Goal: Navigation & Orientation: Find specific page/section

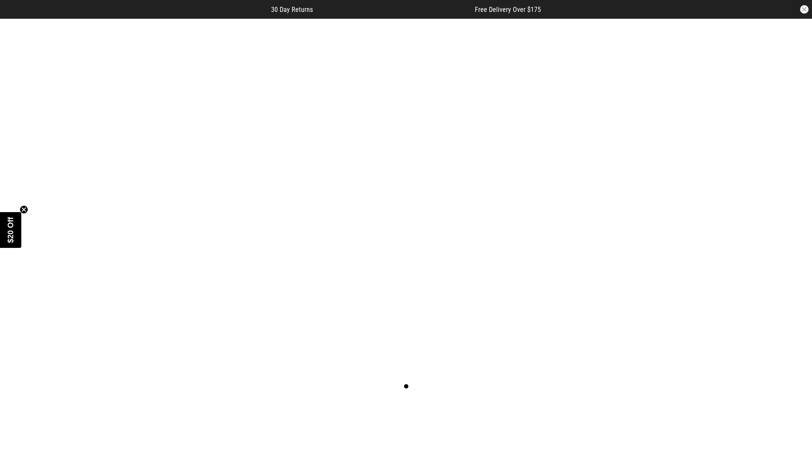
click at [804, 9] on button "button" at bounding box center [804, 9] width 9 height 9
